Goal: Task Accomplishment & Management: Manage account settings

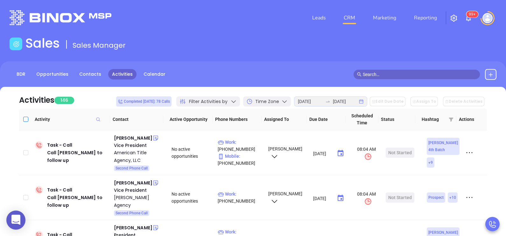
click at [23, 120] on input "Select all" at bounding box center [25, 119] width 5 height 5
checkbox input "true"
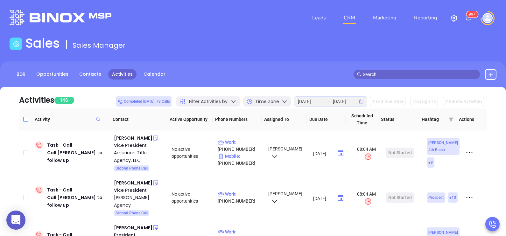
checkbox input "true"
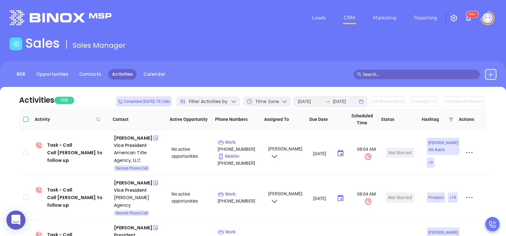
checkbox input "true"
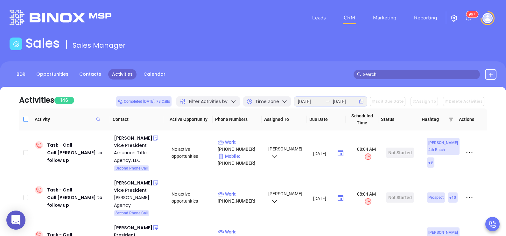
checkbox input "true"
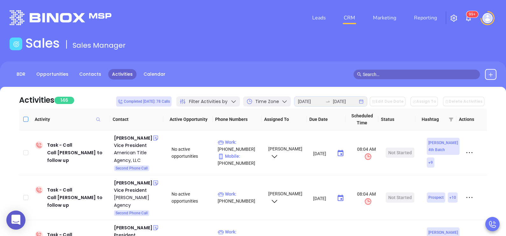
checkbox input "true"
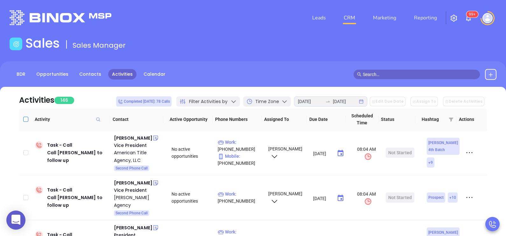
checkbox input "true"
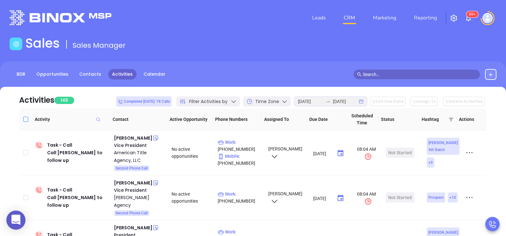
checkbox input "true"
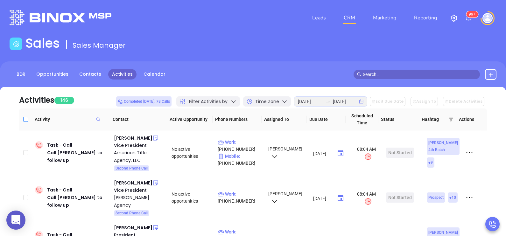
checkbox input "true"
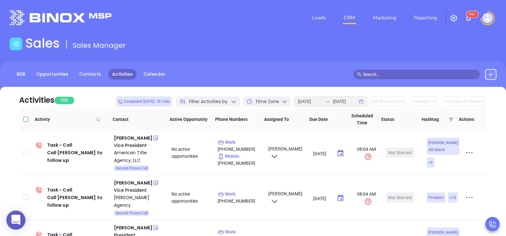
checkbox input "true"
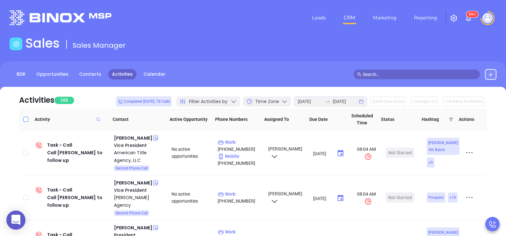
checkbox input "true"
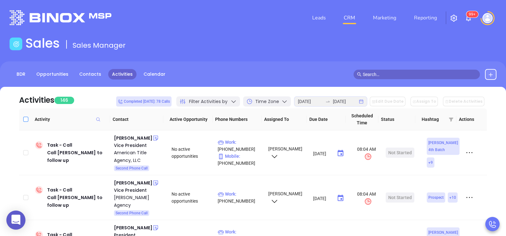
checkbox input "true"
click at [406, 101] on button "Edit Due Date" at bounding box center [388, 102] width 36 height 10
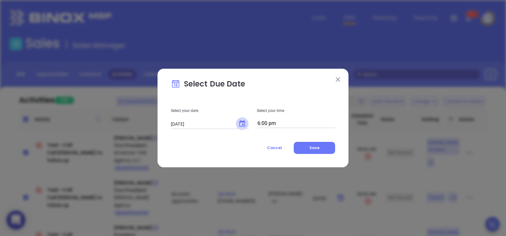
click at [247, 122] on button "Choose date, selected date is Aug 14, 2025" at bounding box center [242, 124] width 13 height 13
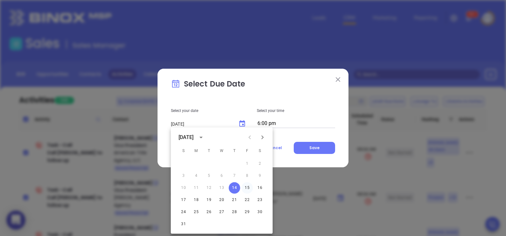
click at [247, 189] on button "15" at bounding box center [247, 187] width 11 height 11
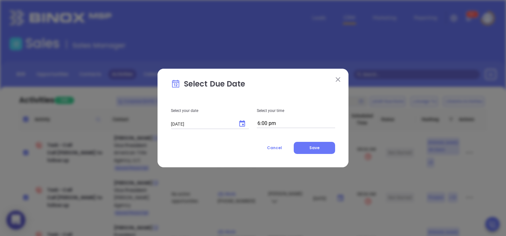
type input "[DATE]"
click at [294, 129] on div "Select your date [DATE] ​ Select your time 6:00 pm Cancel Save" at bounding box center [253, 126] width 164 height 56
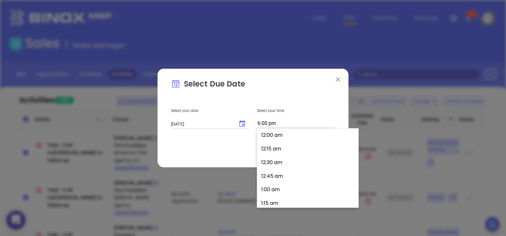
click at [294, 124] on input "6:00 pm" at bounding box center [296, 123] width 78 height 9
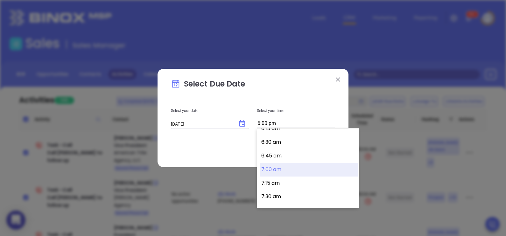
click at [296, 171] on button "7:00 am" at bounding box center [309, 170] width 99 height 14
type input "7:00 am"
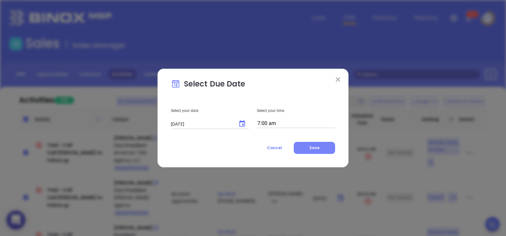
click at [314, 143] on button "Save" at bounding box center [314, 148] width 41 height 12
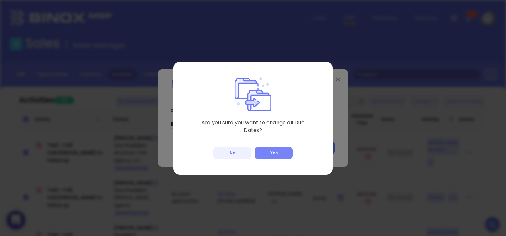
click at [266, 154] on button "Yes" at bounding box center [274, 153] width 38 height 12
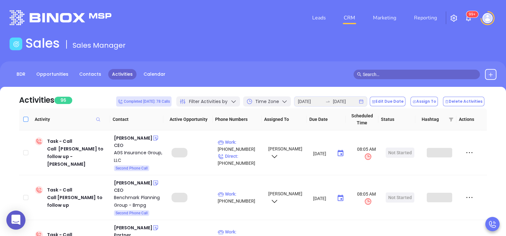
click at [27, 119] on input "Select all" at bounding box center [25, 119] width 5 height 5
checkbox input "true"
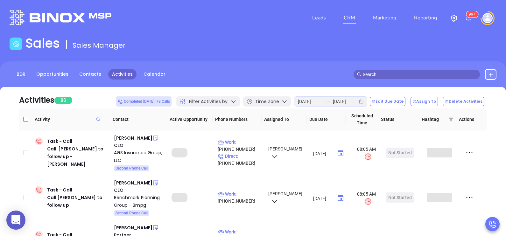
checkbox input "true"
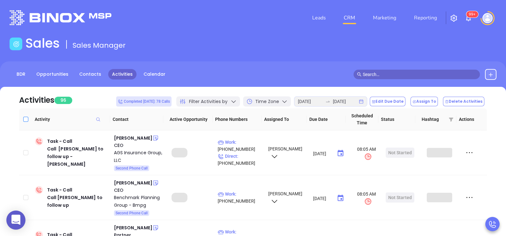
checkbox input "true"
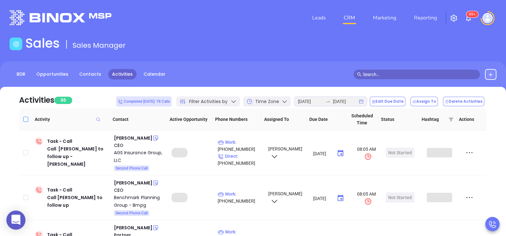
checkbox input "true"
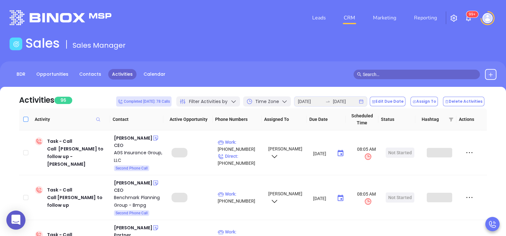
checkbox input "true"
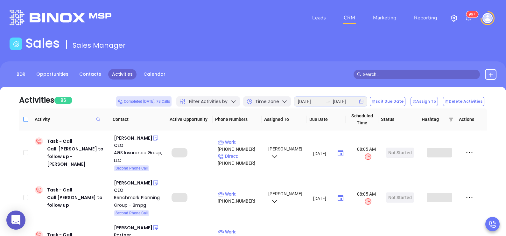
checkbox input "true"
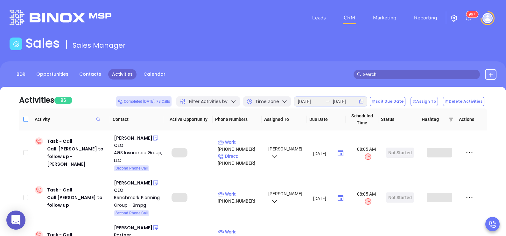
checkbox input "true"
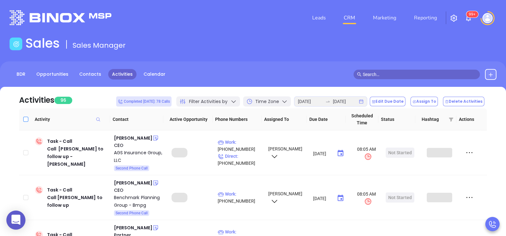
checkbox input "true"
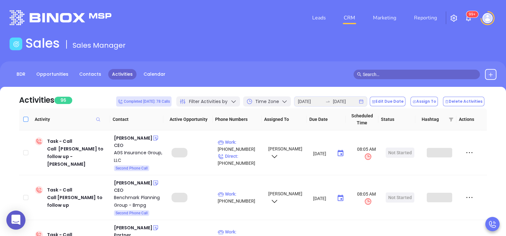
checkbox input "true"
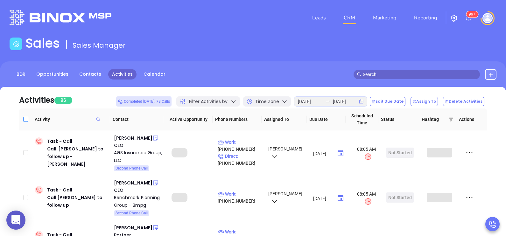
checkbox input "true"
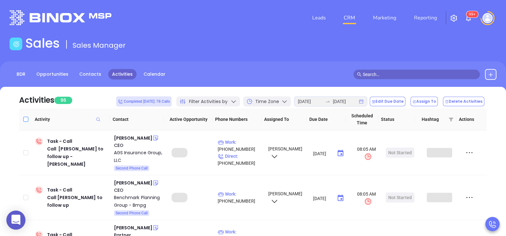
checkbox input "true"
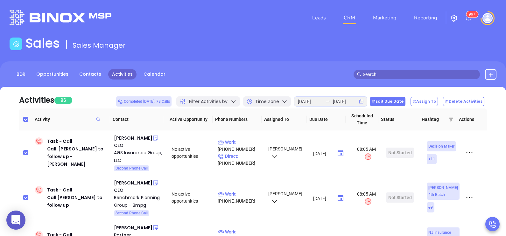
click at [400, 105] on button "Edit Due Date" at bounding box center [388, 102] width 36 height 10
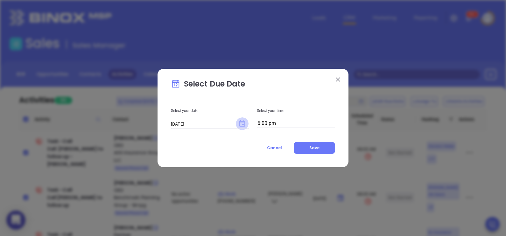
click at [242, 124] on icon "Choose date, selected date is Aug 14, 2025" at bounding box center [243, 124] width 8 height 8
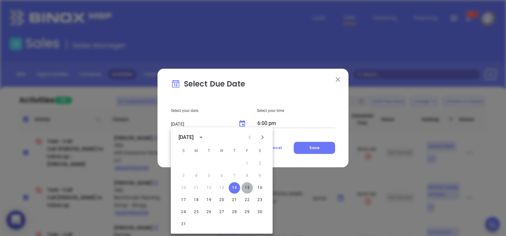
click at [244, 190] on button "15" at bounding box center [247, 187] width 11 height 11
type input "[DATE]"
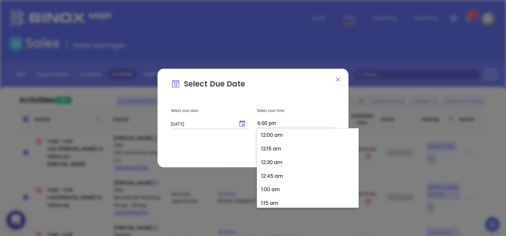
scroll to position [972, 0]
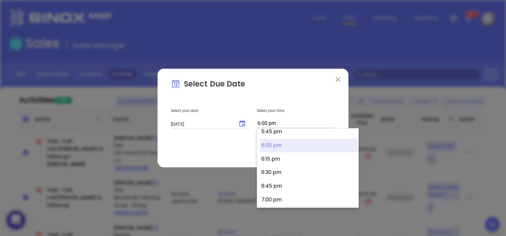
click at [295, 124] on input "6:00 pm" at bounding box center [296, 123] width 78 height 9
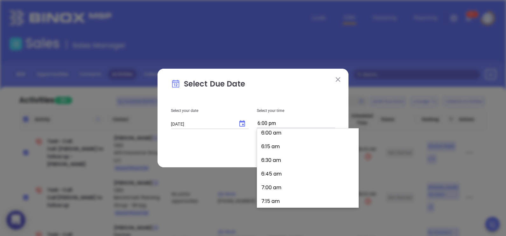
scroll to position [336, 0]
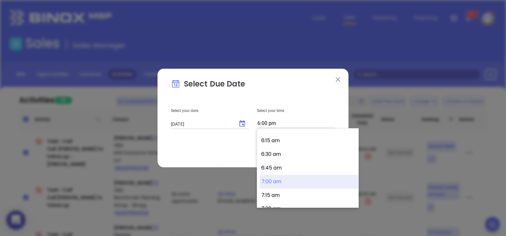
click at [277, 177] on button "7:00 am" at bounding box center [309, 182] width 99 height 14
type input "7:00 am"
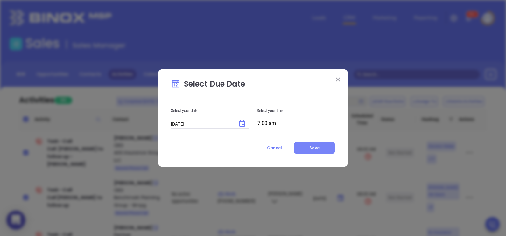
click at [318, 147] on span "Save" at bounding box center [315, 147] width 10 height 5
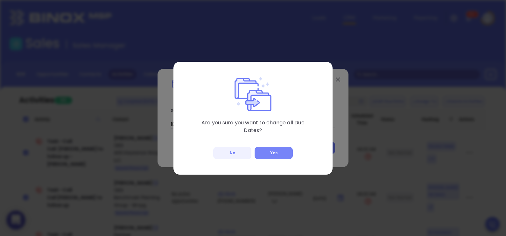
click at [268, 152] on button "Yes" at bounding box center [274, 153] width 38 height 12
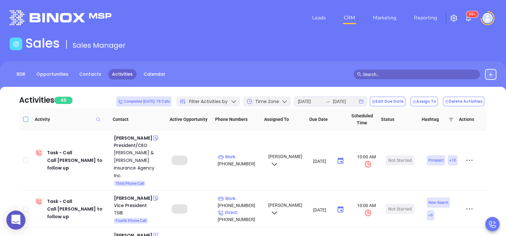
click at [23, 118] on input "Select all" at bounding box center [25, 119] width 5 height 5
checkbox input "true"
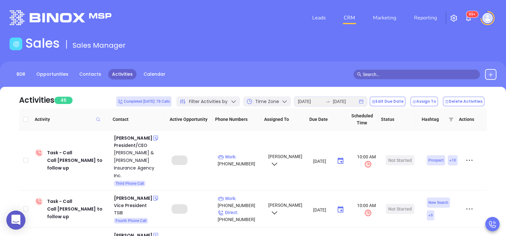
checkbox input "true"
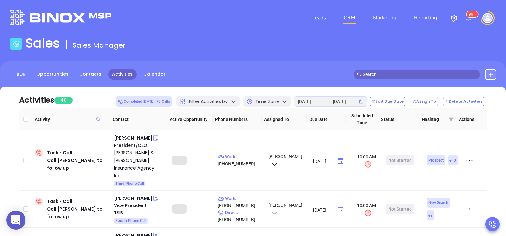
checkbox input "true"
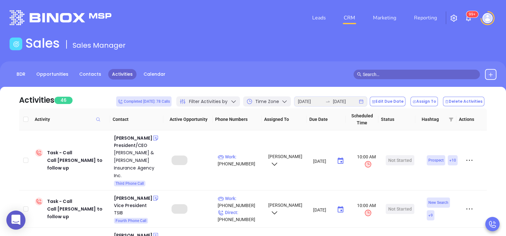
checkbox input "true"
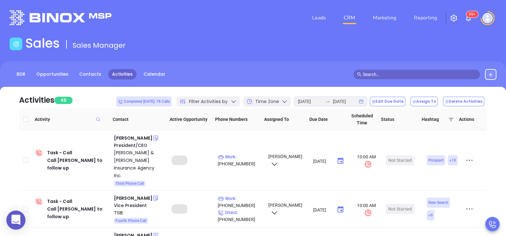
checkbox input "true"
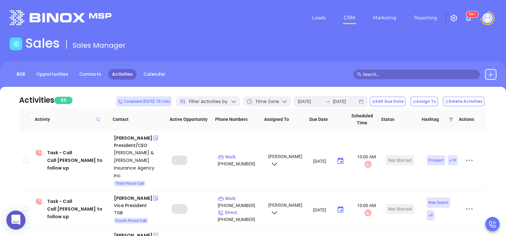
checkbox input "true"
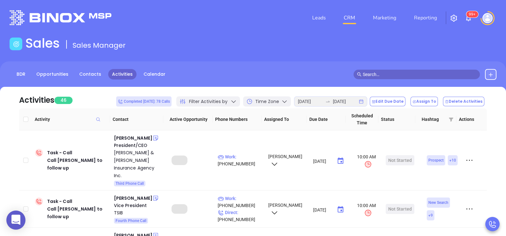
checkbox input "true"
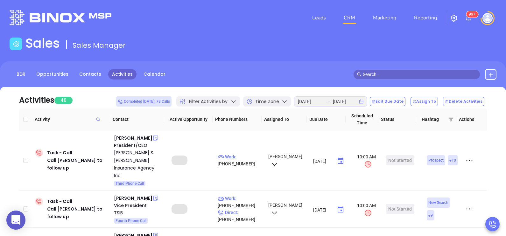
checkbox input "true"
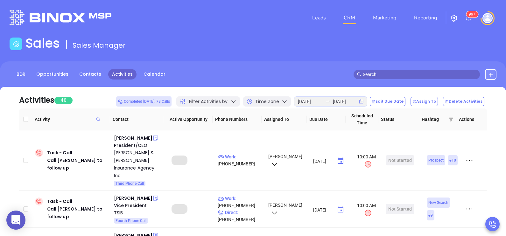
checkbox input "true"
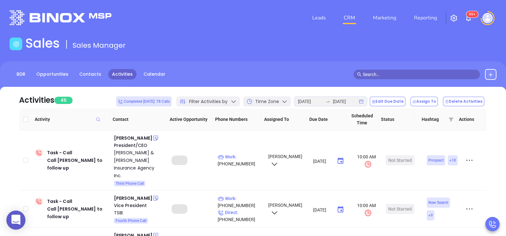
checkbox input "true"
click at [401, 101] on button "Edit Due Date" at bounding box center [388, 102] width 36 height 10
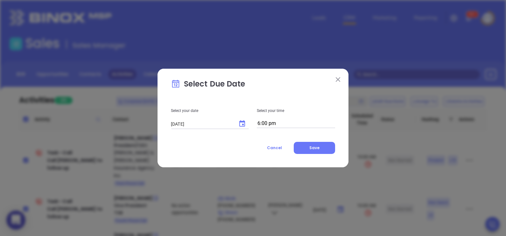
click at [199, 125] on input "[DATE]" at bounding box center [202, 124] width 62 height 6
click at [243, 127] on icon "Choose date, selected date is Aug 14, 2025" at bounding box center [243, 123] width 6 height 6
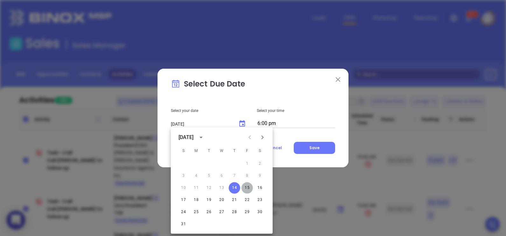
click at [244, 186] on button "15" at bounding box center [247, 187] width 11 height 11
type input "[DATE]"
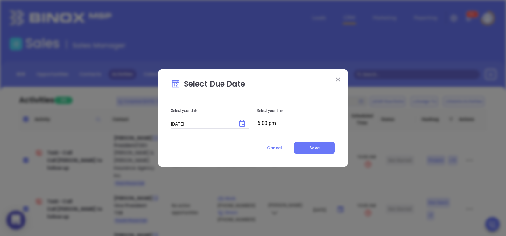
click at [305, 128] on div "Select your date [DATE] ​ Select your time 6:00 pm Cancel Save" at bounding box center [253, 126] width 164 height 56
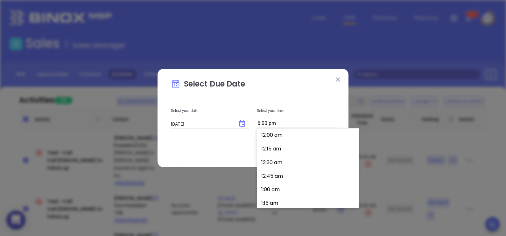
click at [305, 125] on input "6:00 pm" at bounding box center [296, 123] width 78 height 9
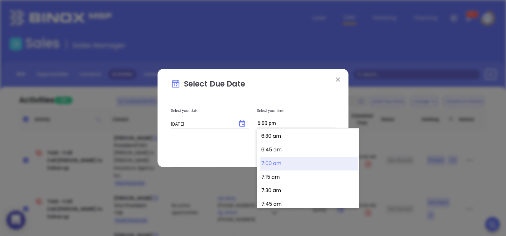
click at [283, 164] on button "7:00 am" at bounding box center [309, 164] width 99 height 14
type input "7:00 am"
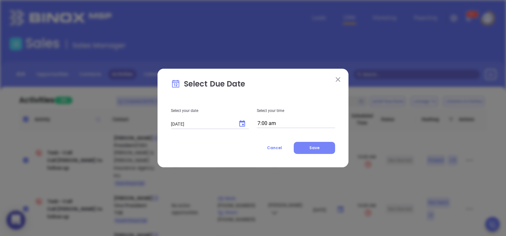
click at [314, 151] on button "Save" at bounding box center [314, 148] width 41 height 12
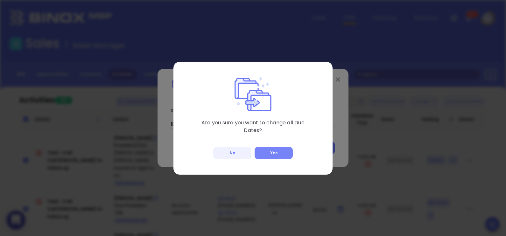
click at [284, 150] on button "Yes" at bounding box center [274, 153] width 38 height 12
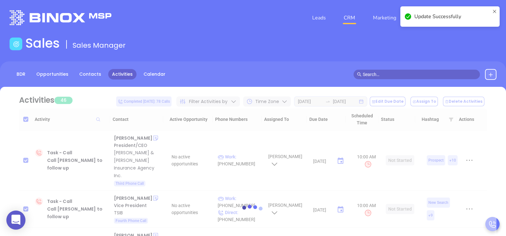
checkbox input "false"
